Goal: Communication & Community: Answer question/provide support

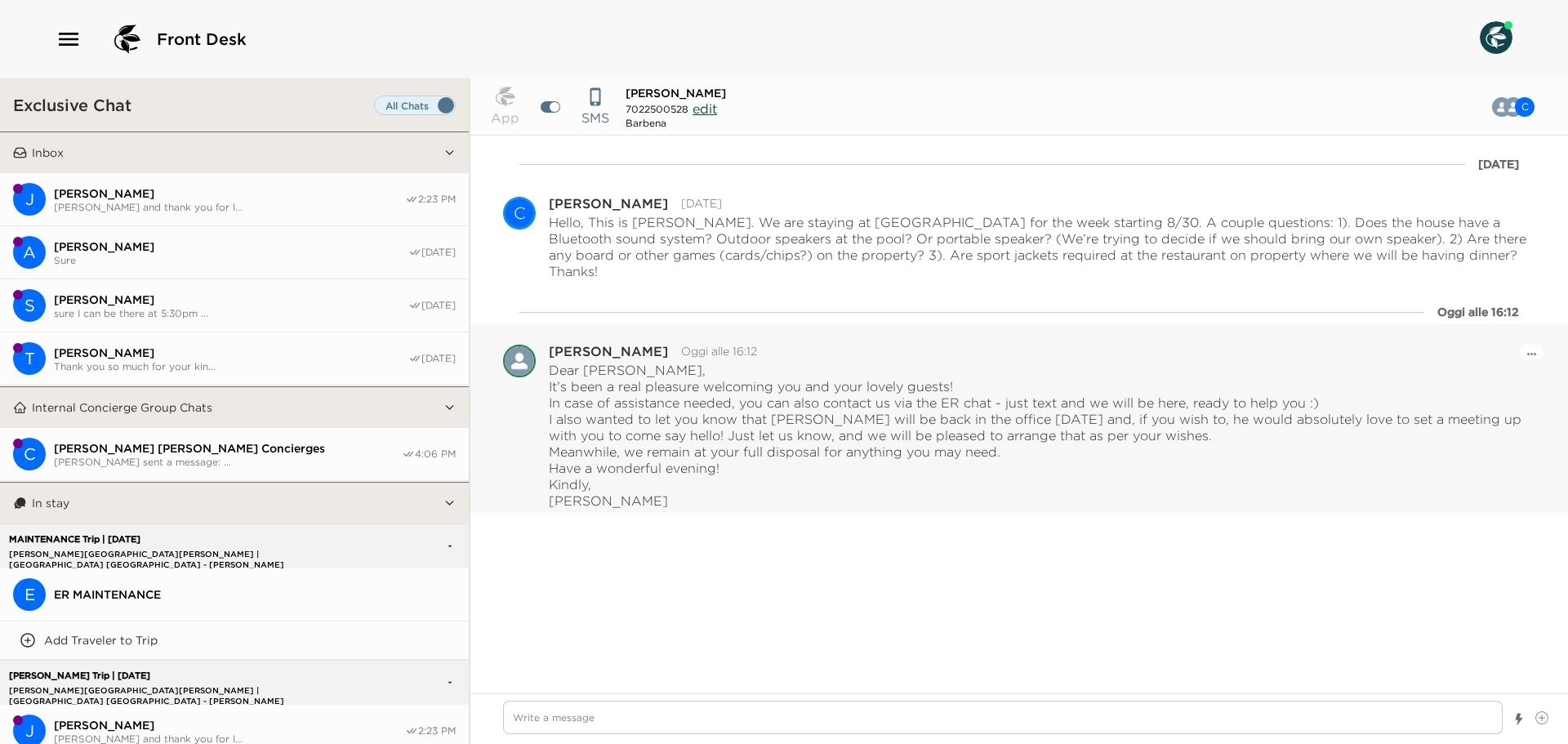
scroll to position [1635, 0]
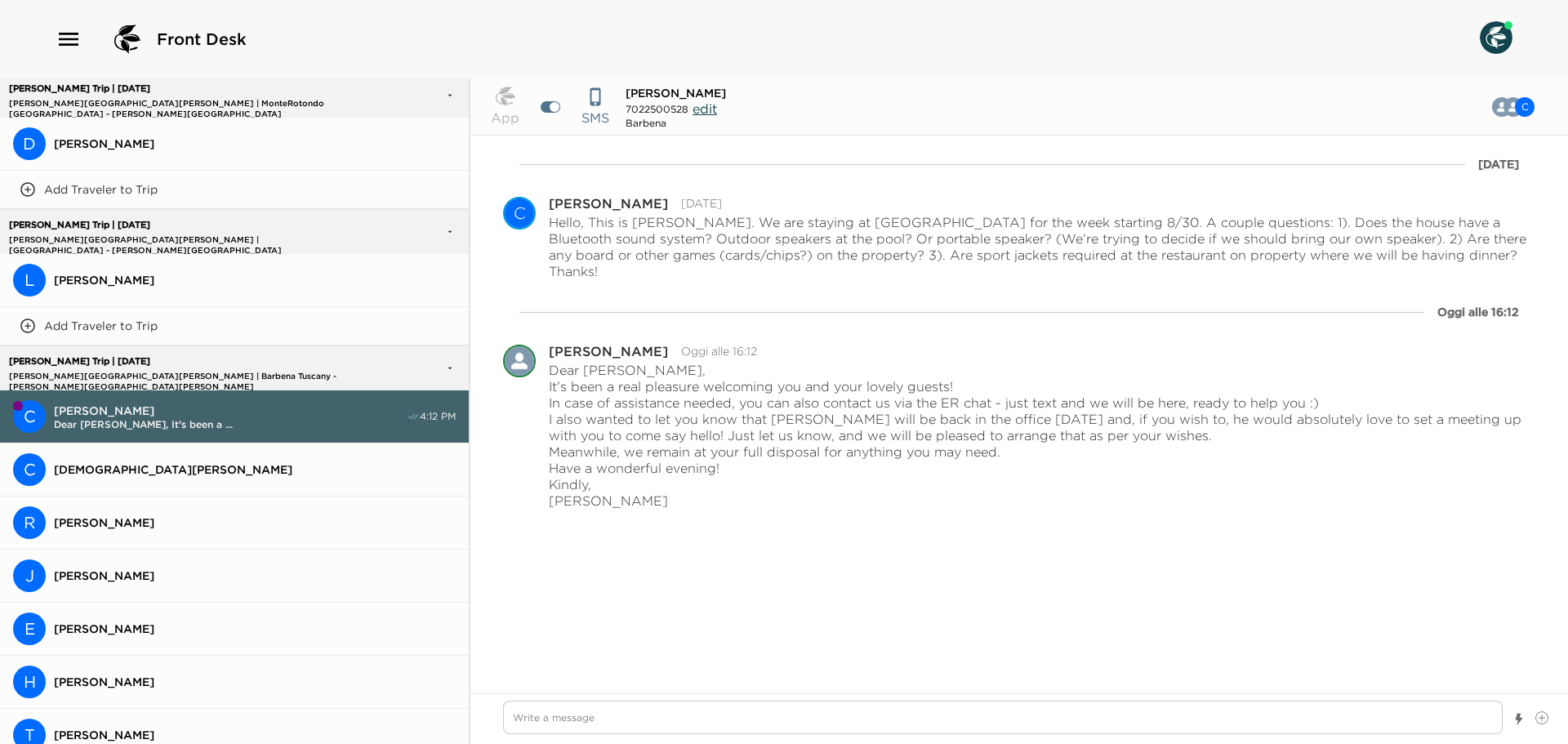
type textarea "x"
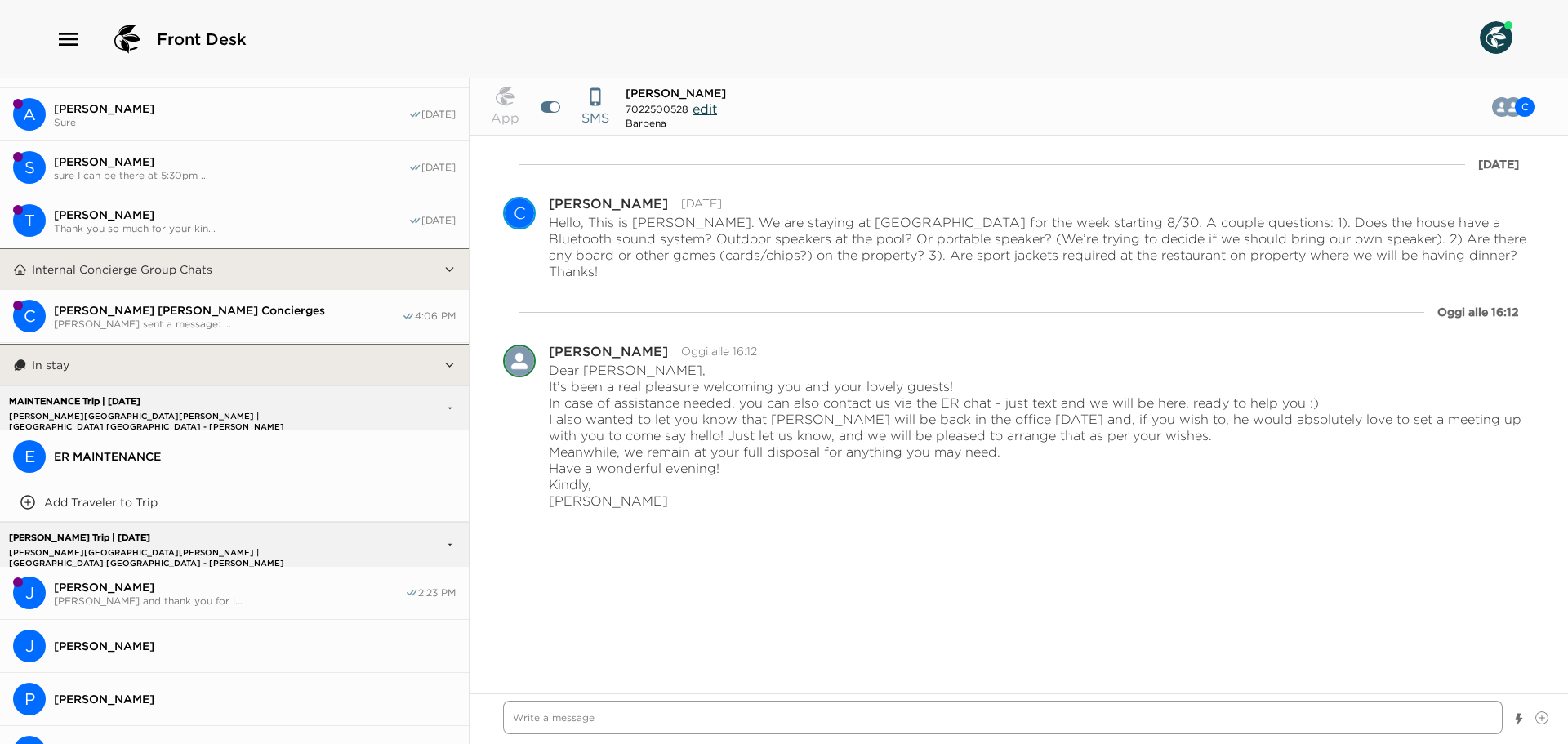
scroll to position [0, 0]
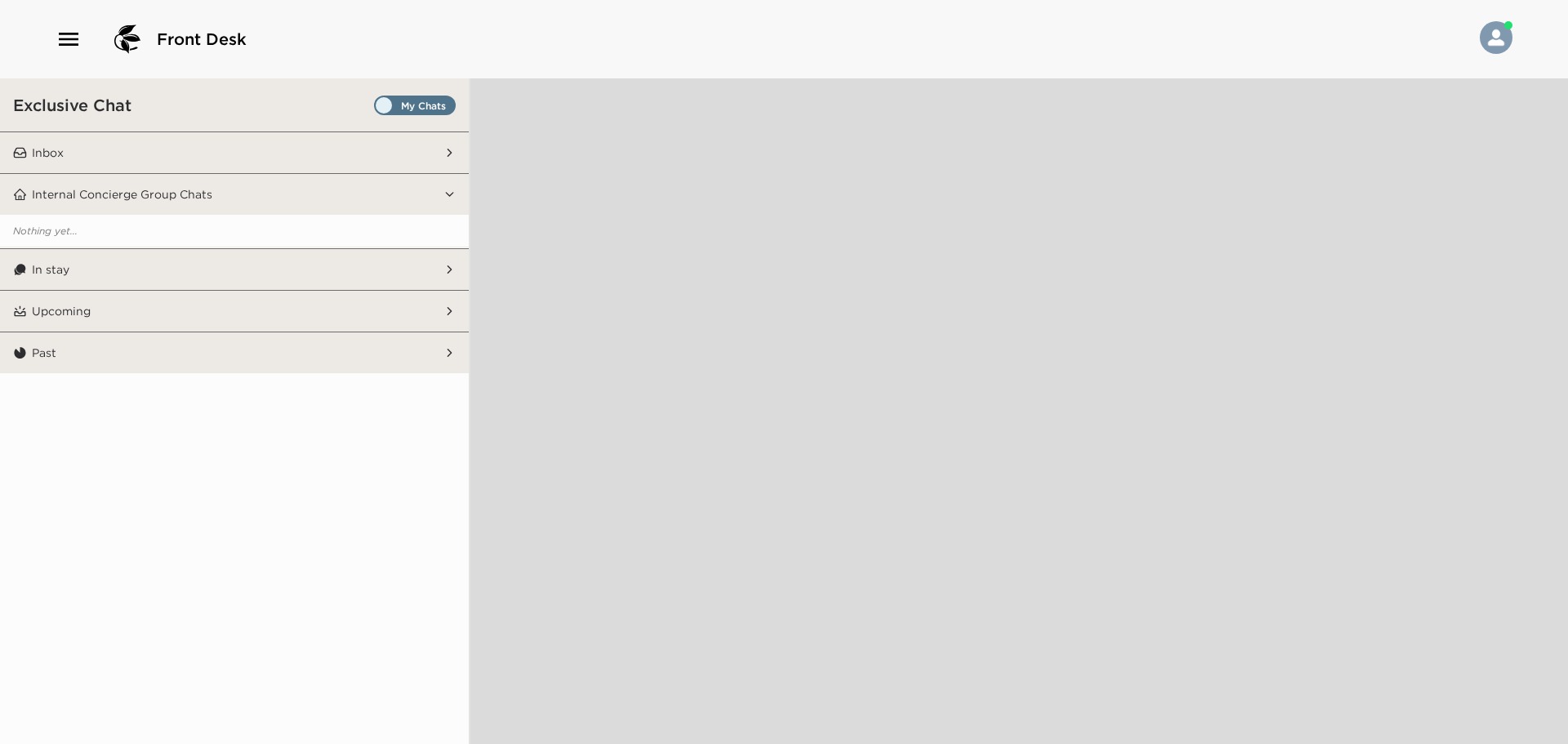
click at [393, 100] on span "Set all destinations" at bounding box center [415, 109] width 82 height 20
click at [377, 108] on input "Set all destinations" at bounding box center [377, 108] width 0 height 0
click at [62, 36] on icon "button" at bounding box center [68, 38] width 26 height 26
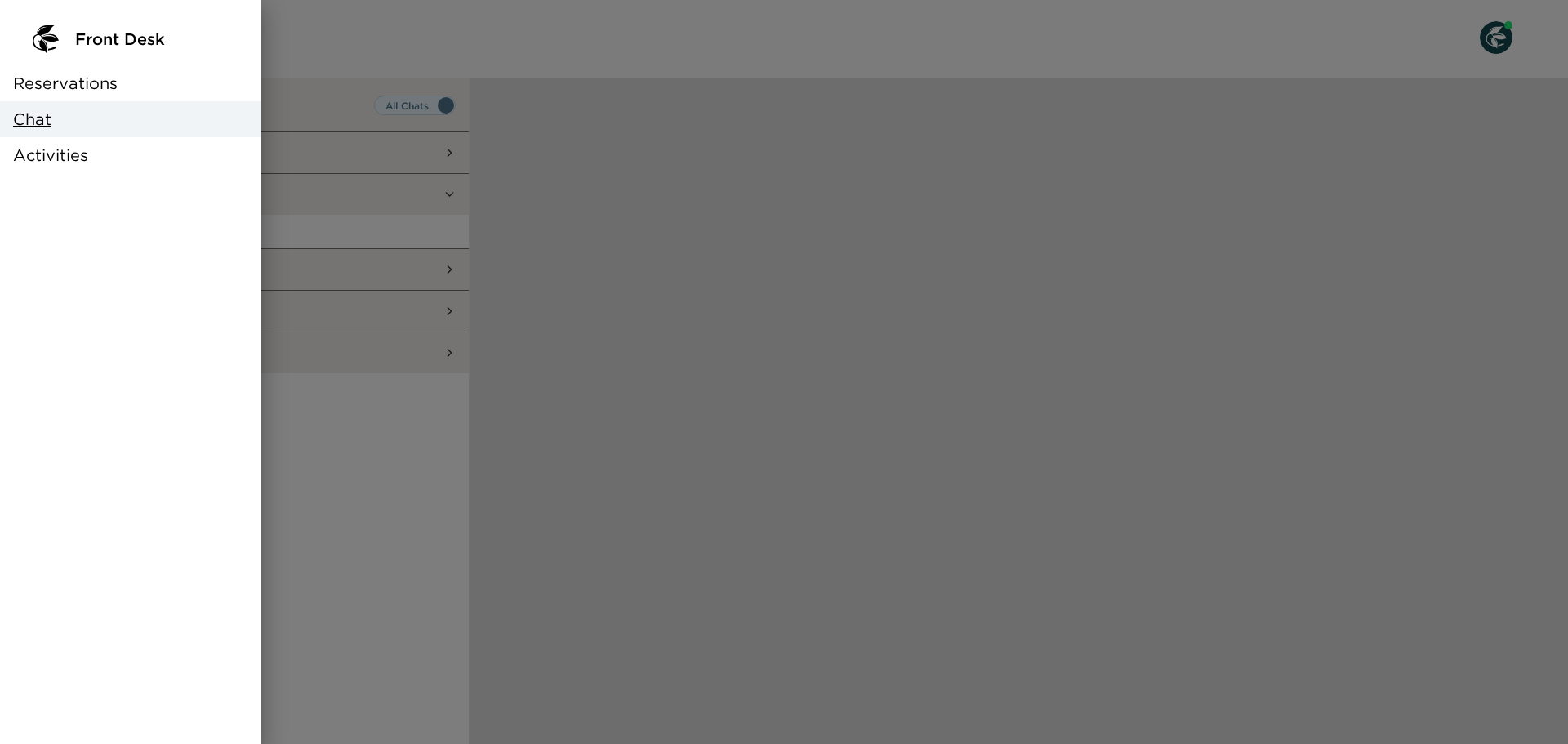
click at [283, 61] on div at bounding box center [784, 372] width 1568 height 744
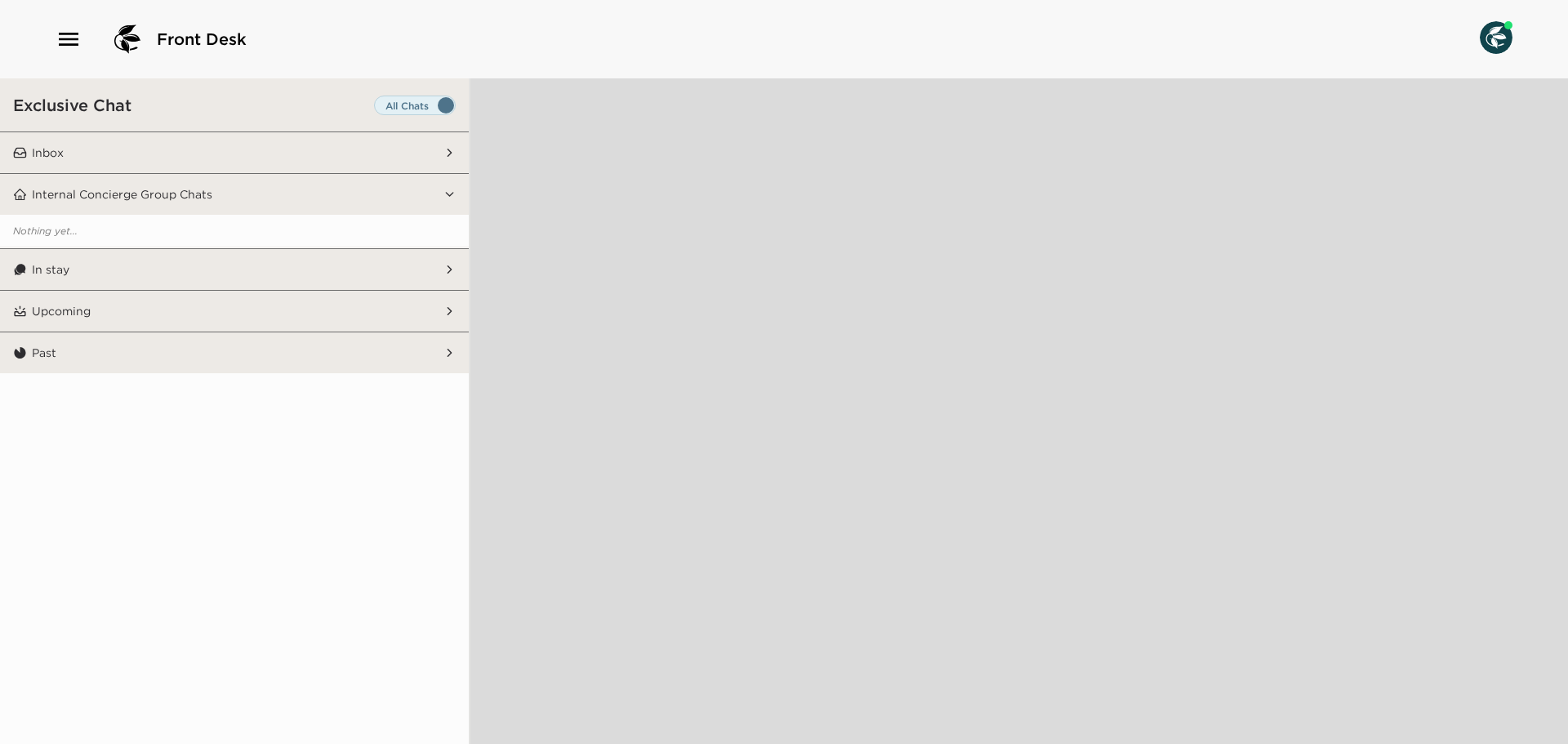
click at [278, 146] on button "Inbox" at bounding box center [235, 152] width 416 height 41
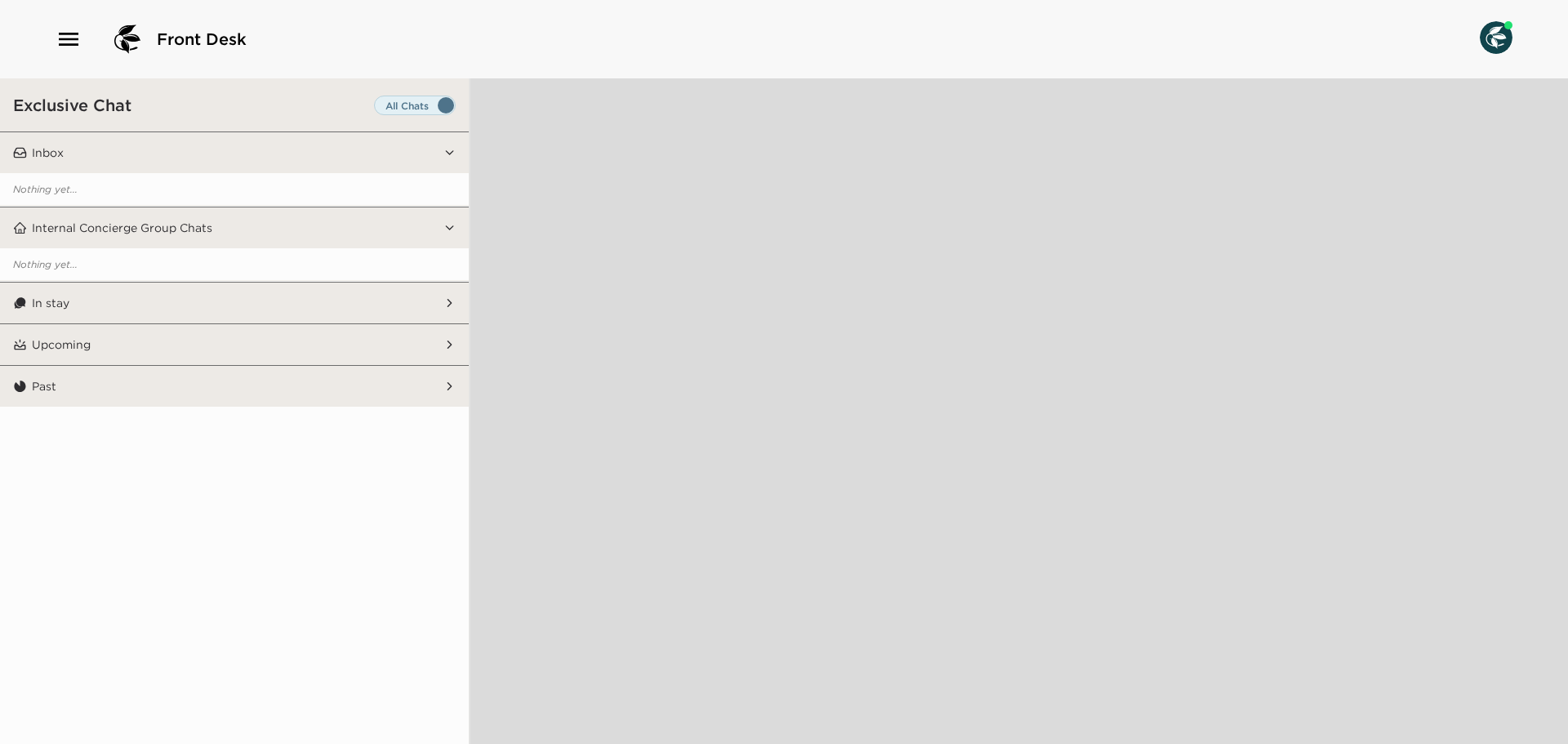
drag, startPoint x: 222, startPoint y: 281, endPoint x: 226, endPoint y: 304, distance: 23.3
click at [221, 281] on aside "Exclusive Chat Inbox Nothing yet... Internal Concierge Group Chats Nothing yet.…" at bounding box center [235, 411] width 471 height 666
click at [297, 302] on button "In stay" at bounding box center [235, 303] width 416 height 41
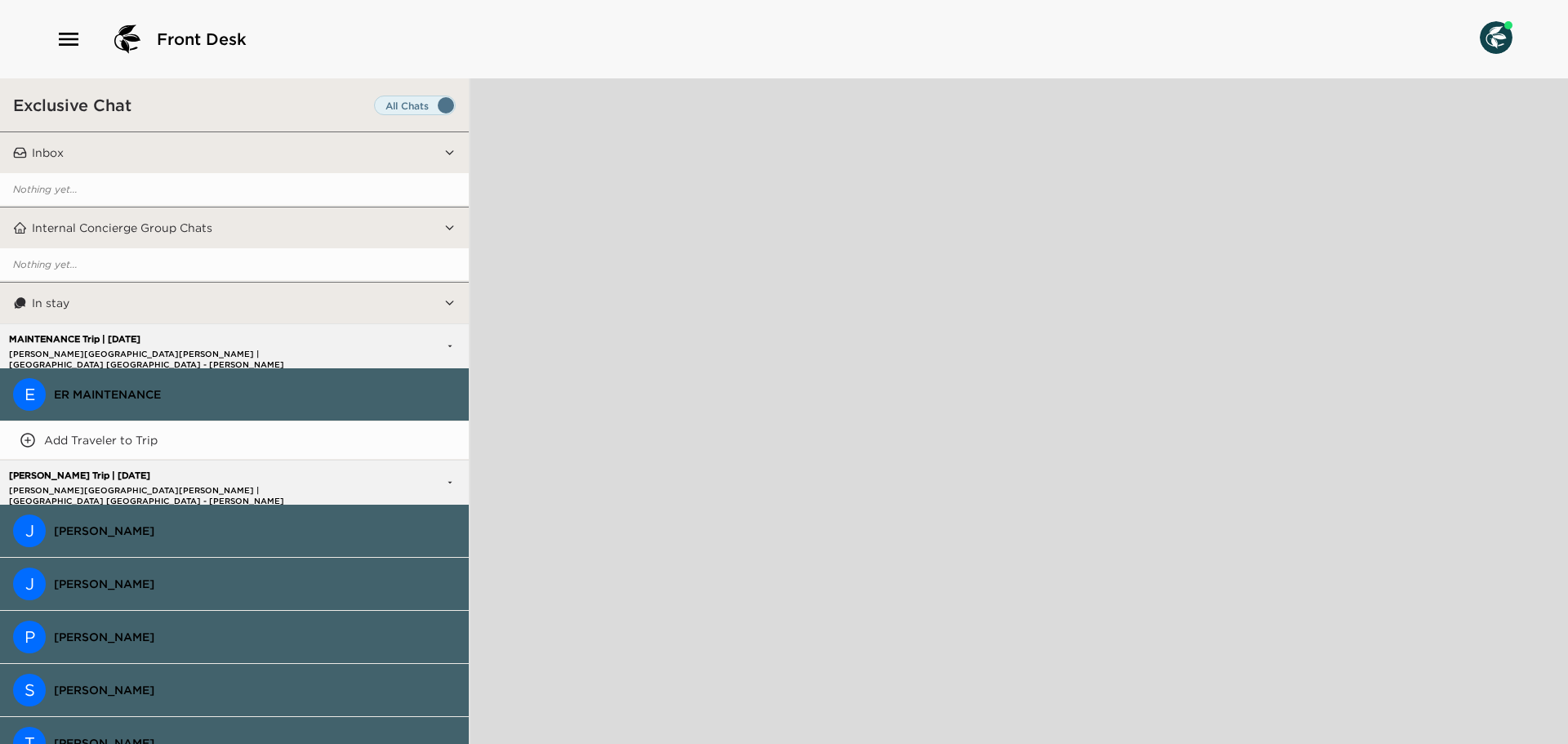
click at [851, 426] on div at bounding box center [1019, 411] width 1097 height 666
